Goal: Check status: Check status

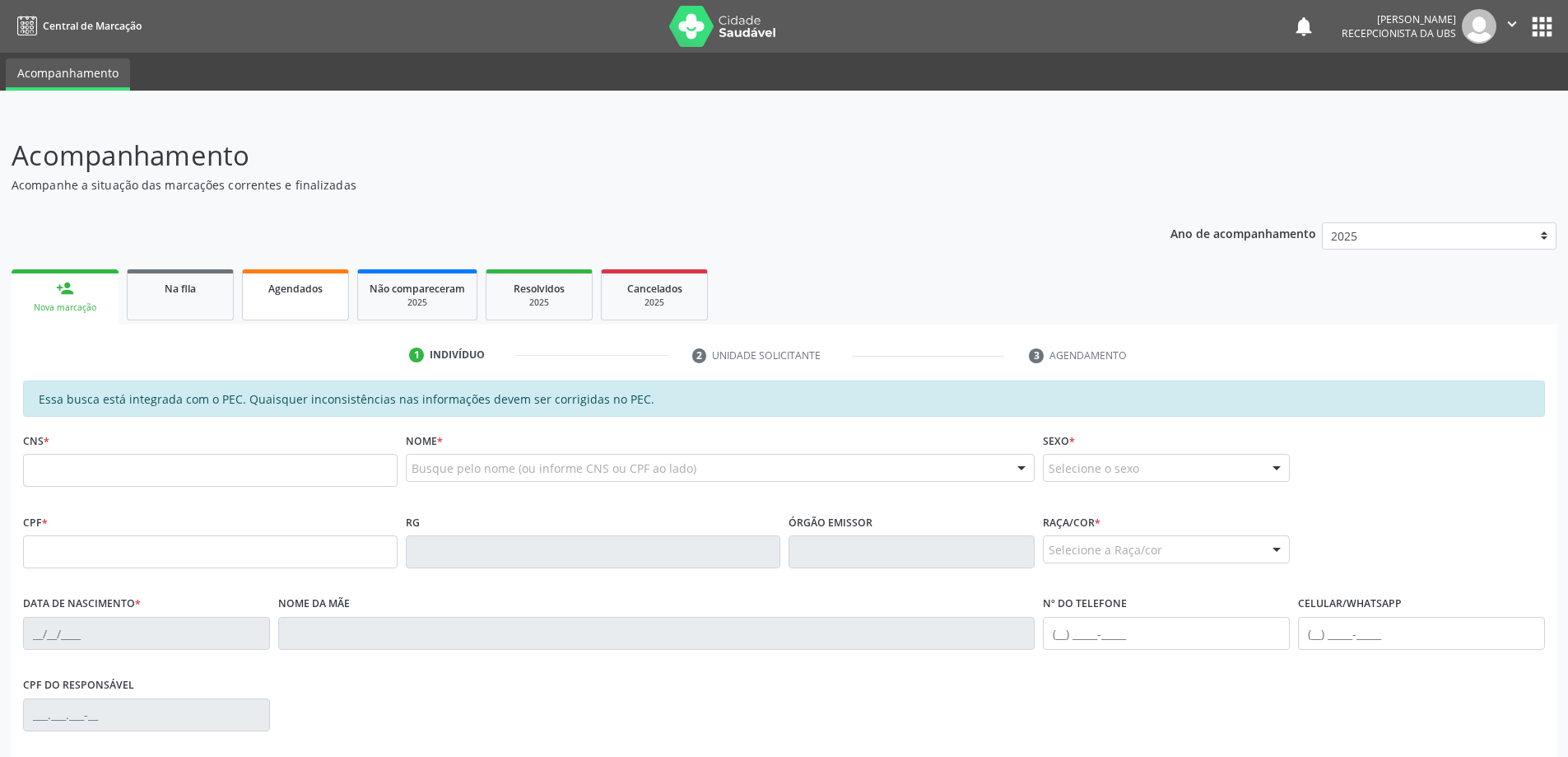
click at [281, 275] on link "Agendados" at bounding box center [295, 294] width 107 height 51
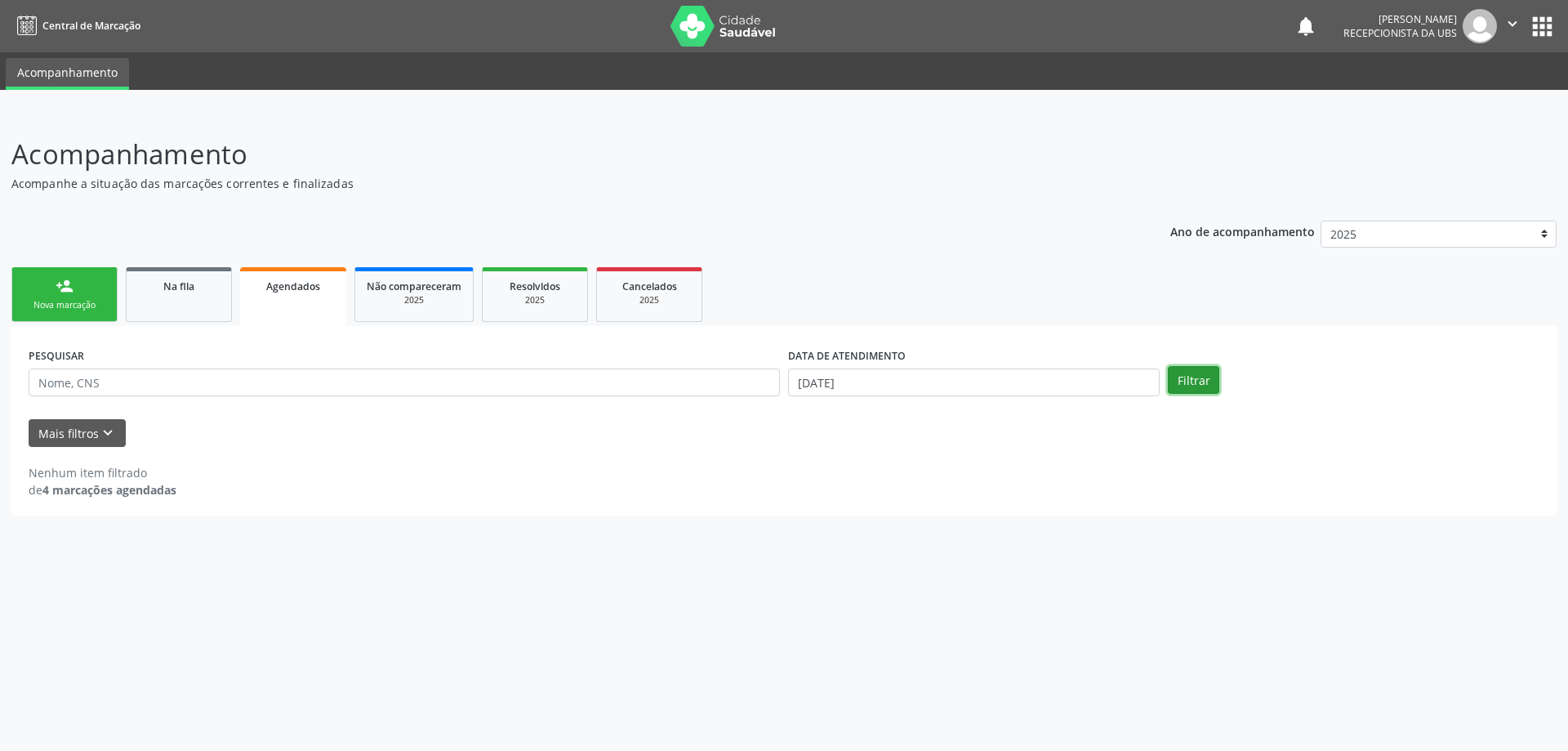
click at [1186, 385] on button "Filtrar" at bounding box center [1193, 379] width 51 height 28
click at [909, 378] on input "[DATE]" at bounding box center [974, 382] width 371 height 28
click at [974, 472] on span "1" at bounding box center [979, 465] width 32 height 32
type input "[DATE]"
click at [1021, 418] on icon at bounding box center [1019, 417] width 12 height 12
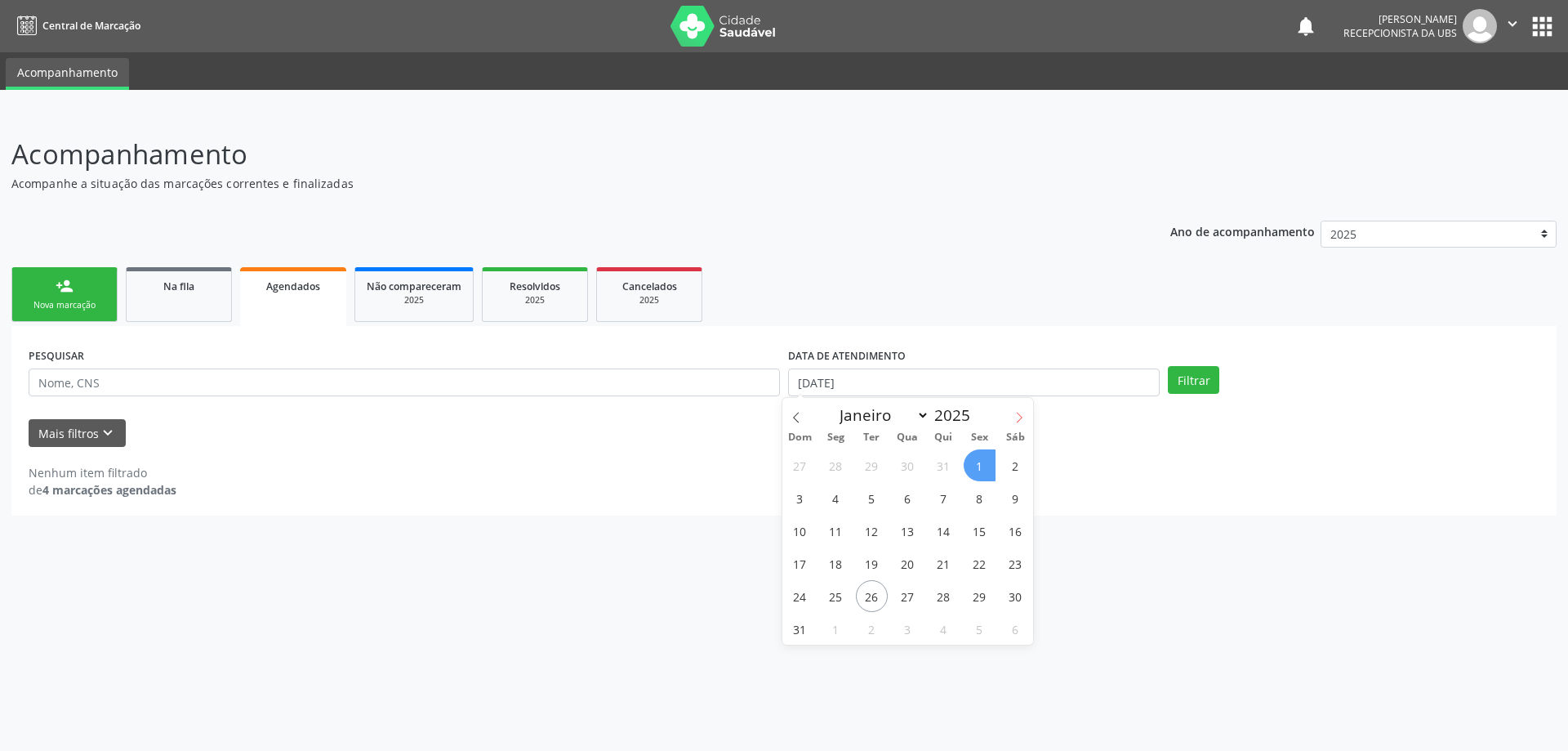
select select "8"
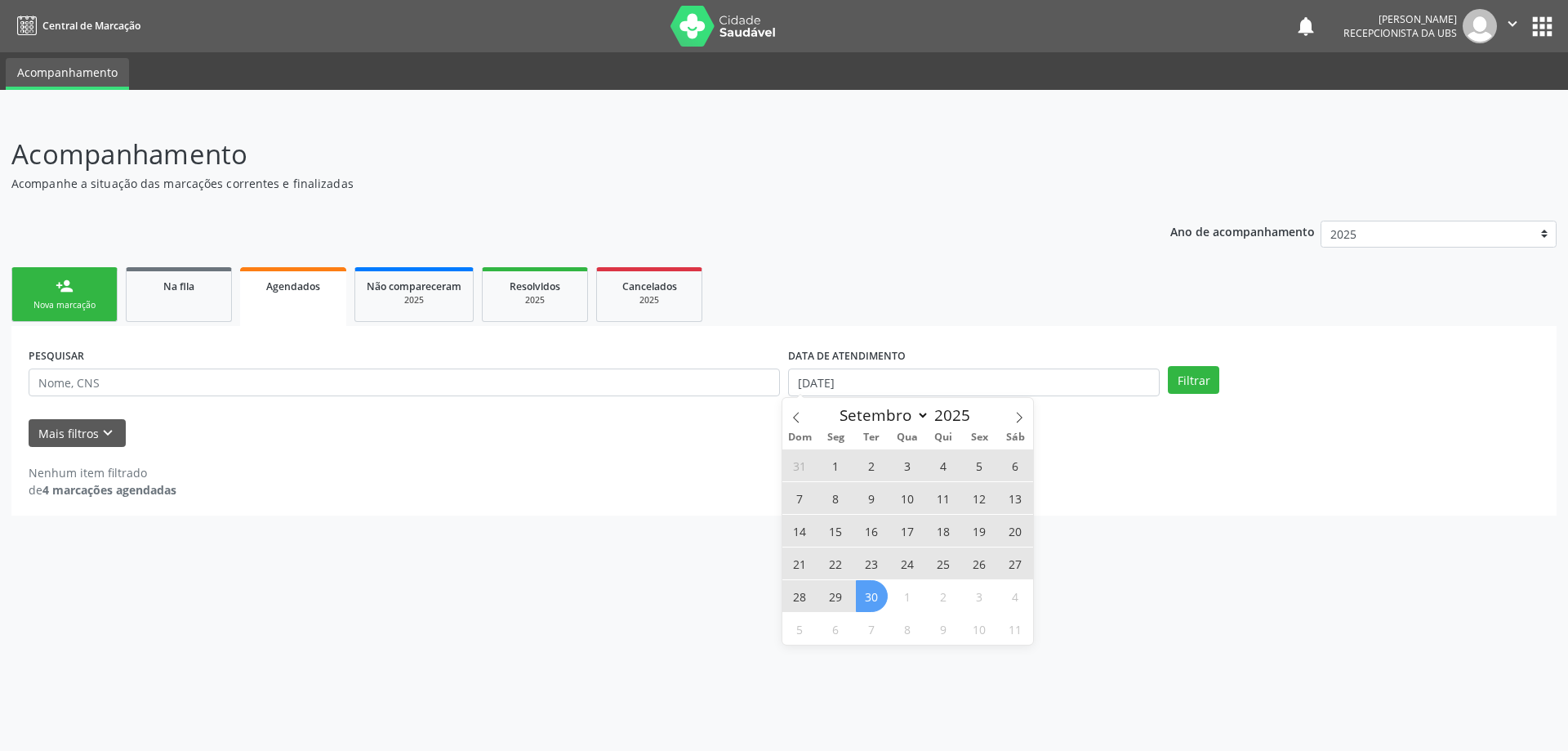
click at [871, 592] on span "30" at bounding box center [871, 596] width 32 height 32
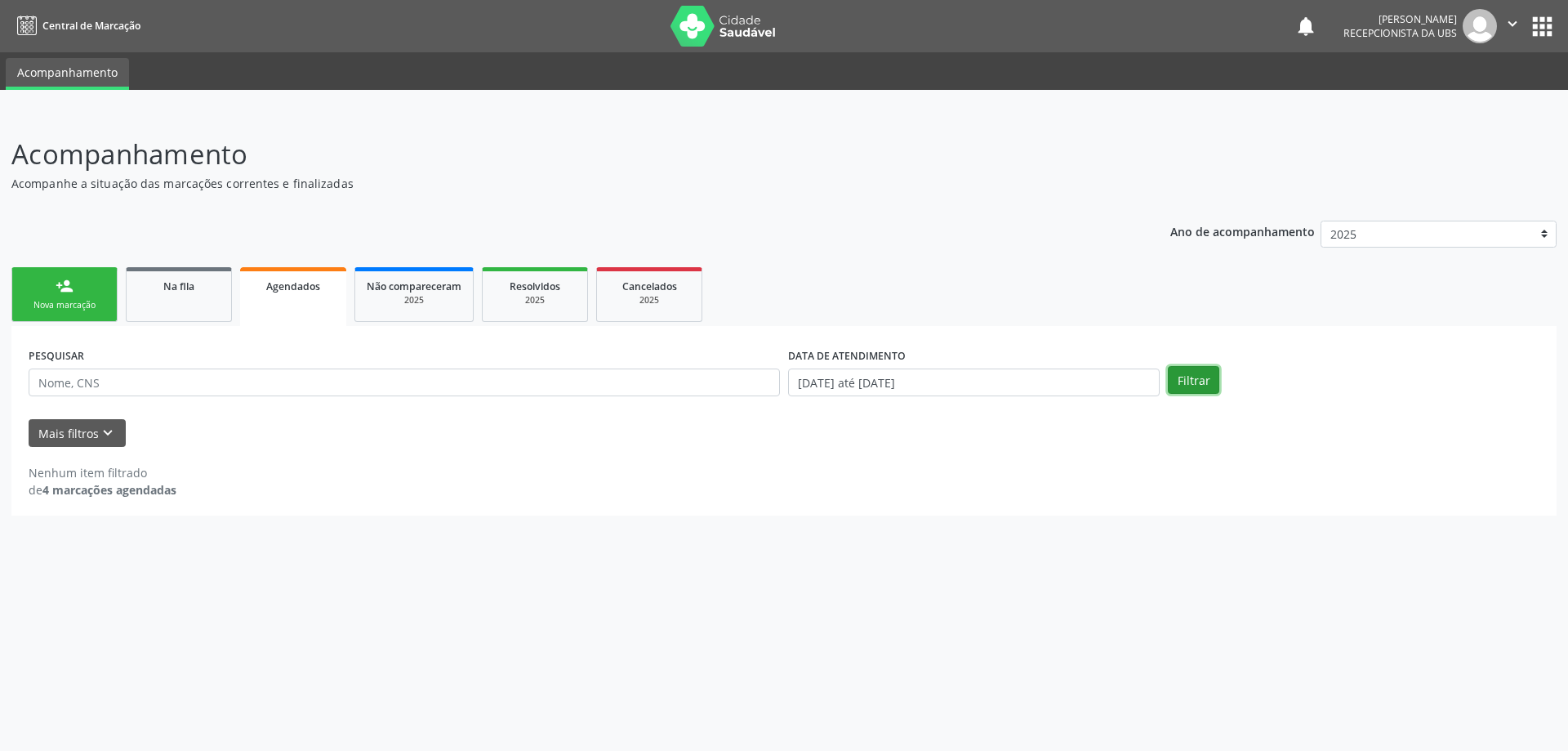
click at [1201, 393] on button "Filtrar" at bounding box center [1193, 379] width 51 height 28
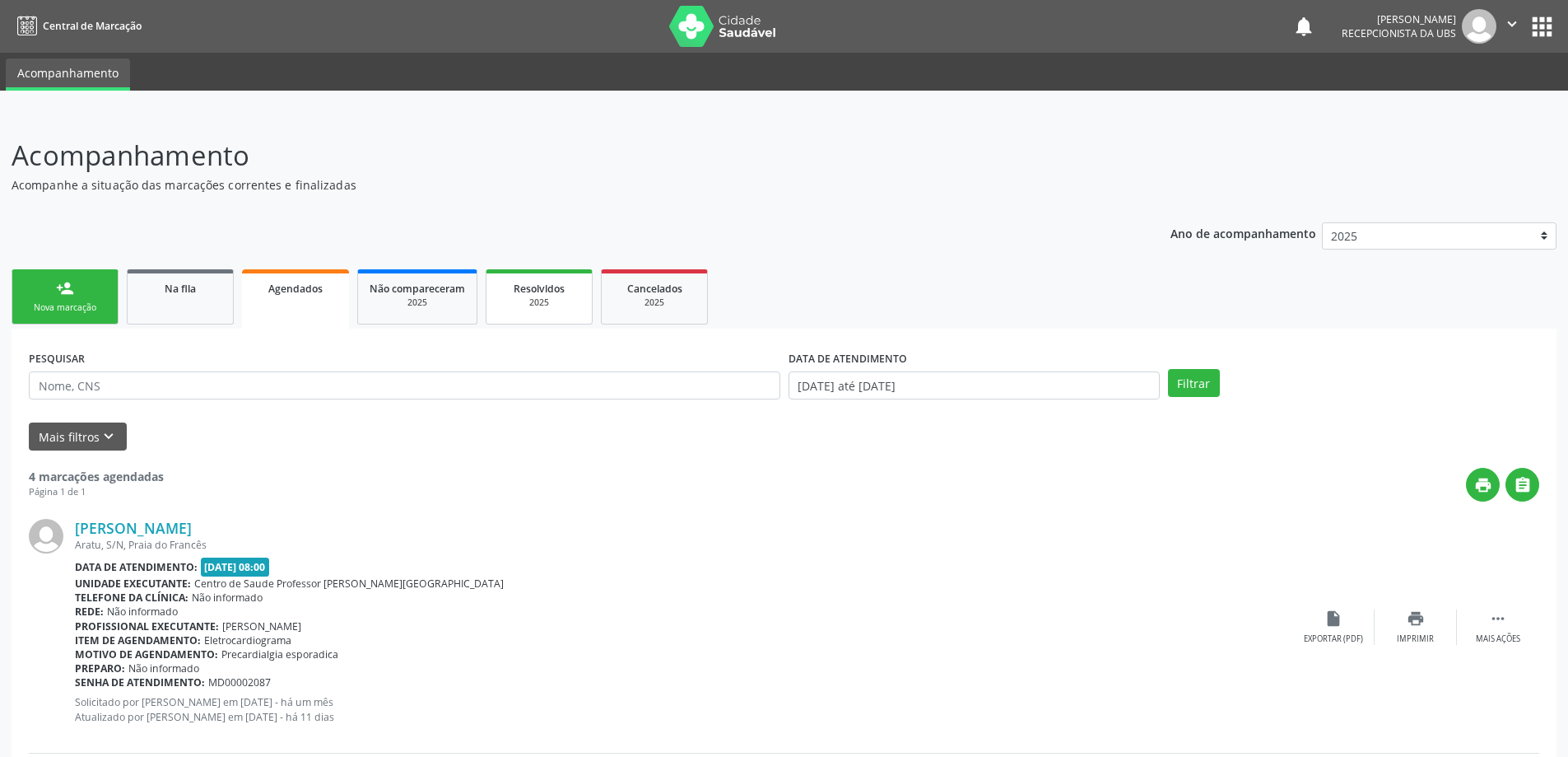
click at [509, 297] on div "2025" at bounding box center [539, 302] width 82 height 13
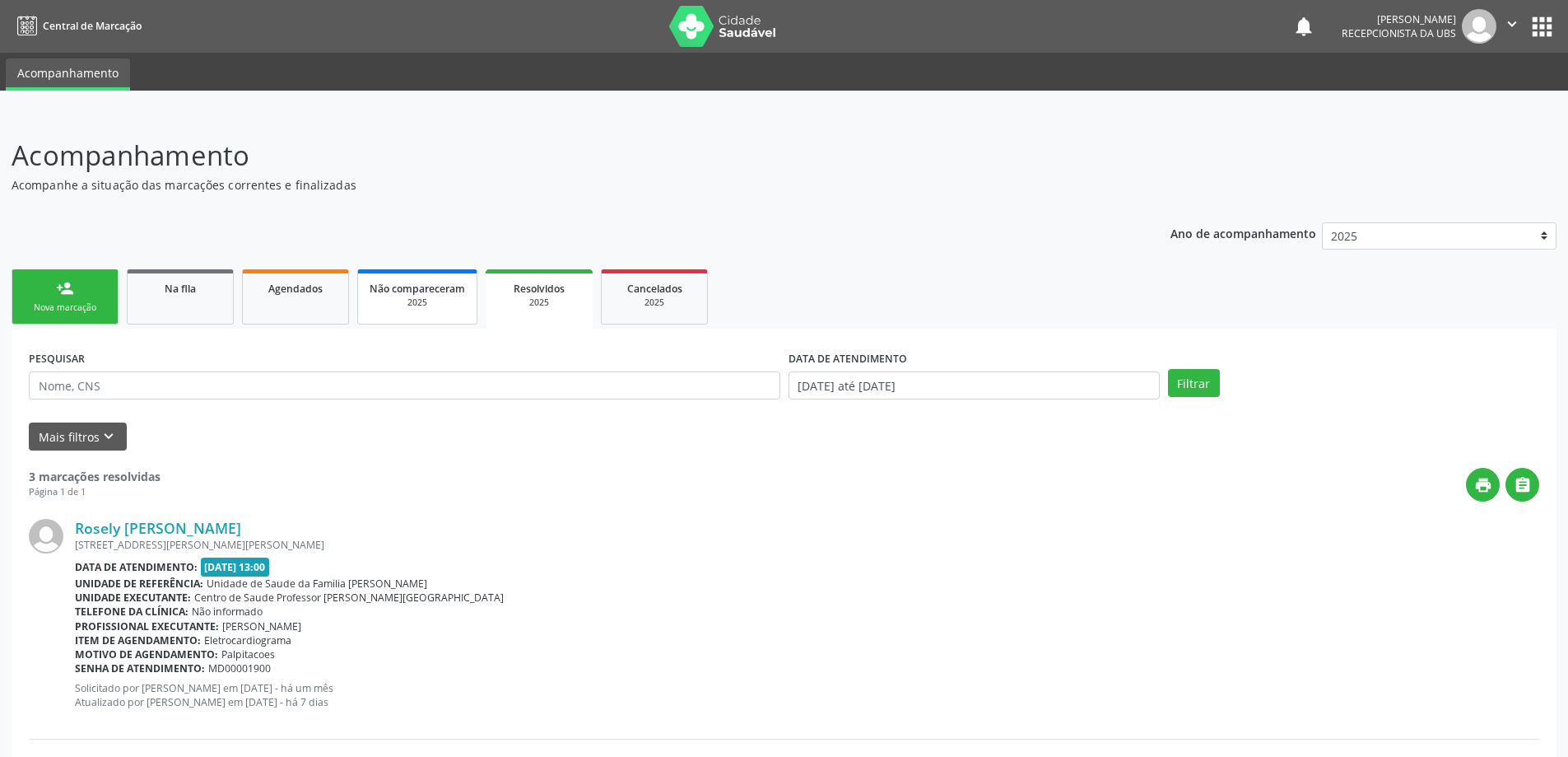
click at [411, 297] on div "2025" at bounding box center [417, 302] width 96 height 13
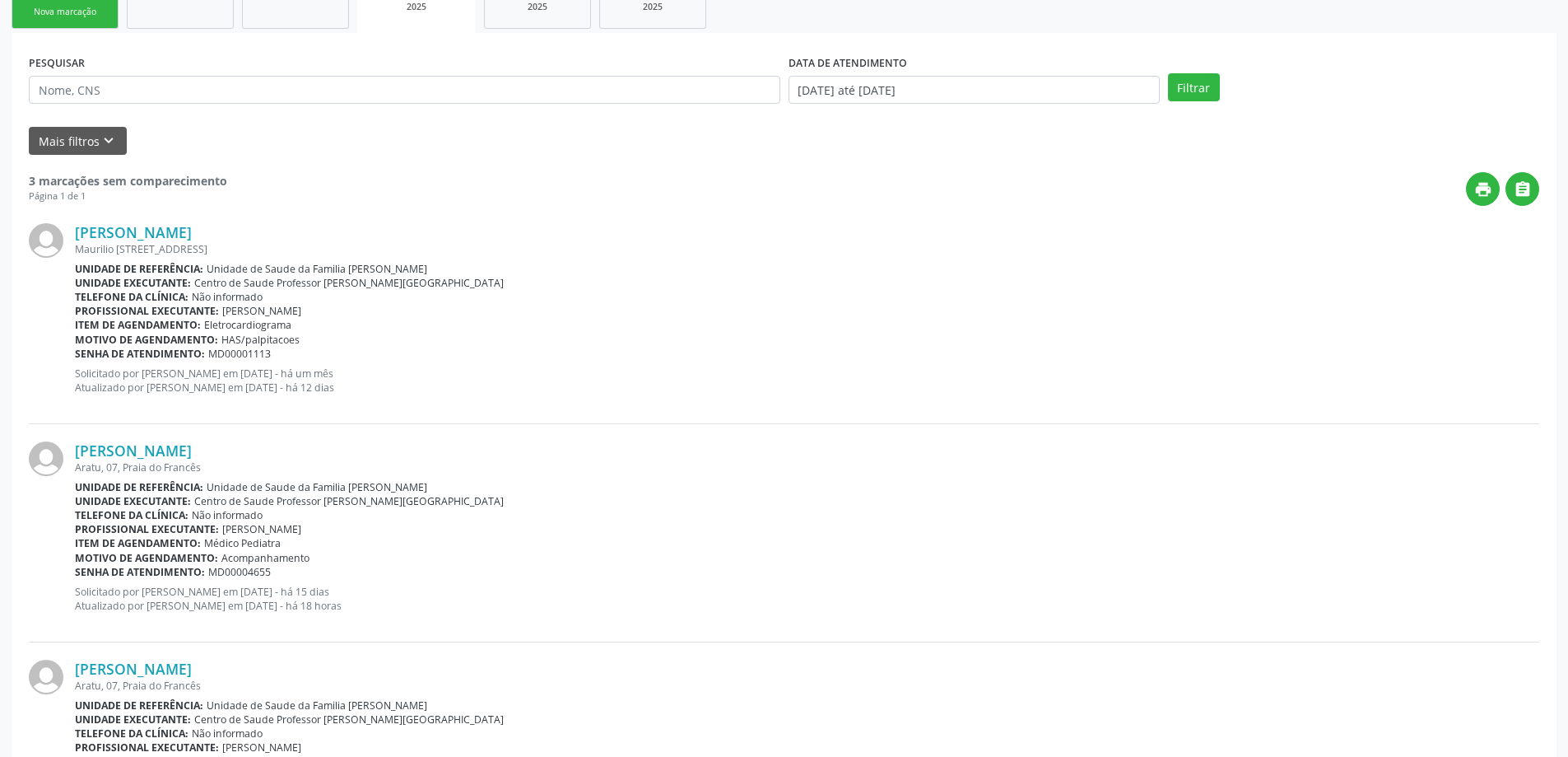
scroll to position [263, 0]
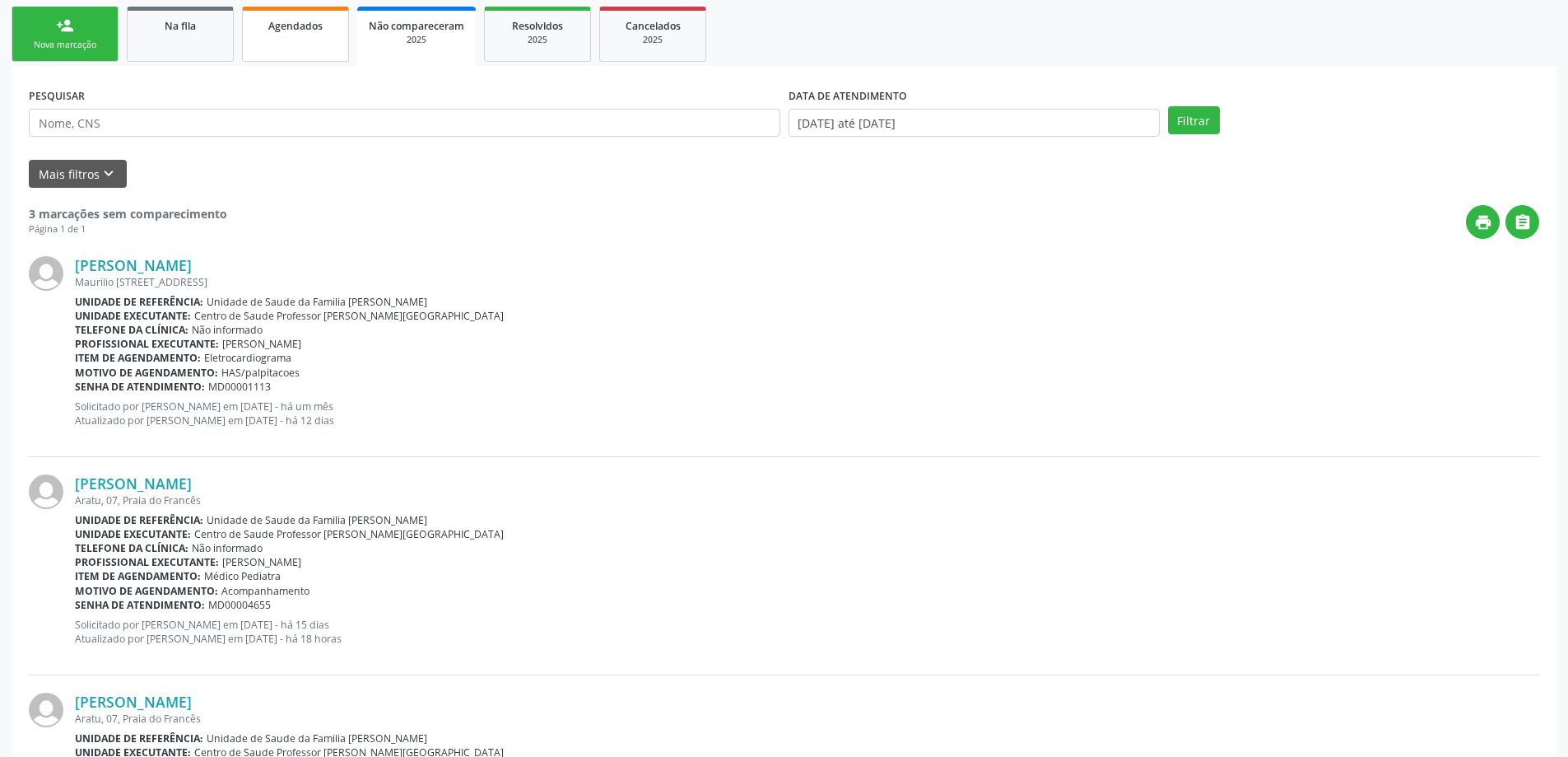
click at [323, 34] on link "Agendados" at bounding box center [295, 34] width 107 height 55
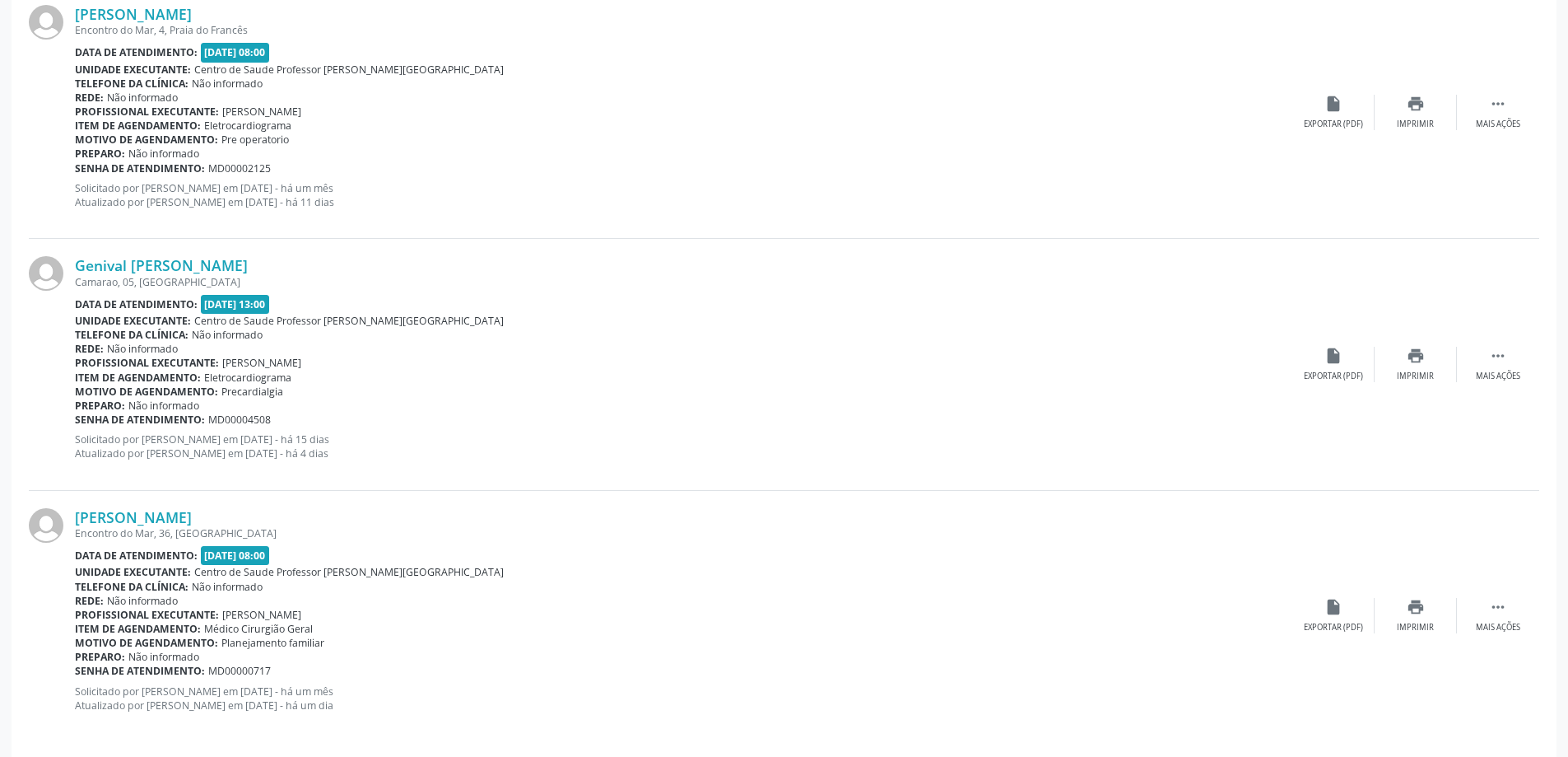
scroll to position [779, 0]
